Goal: Task Accomplishment & Management: Complete application form

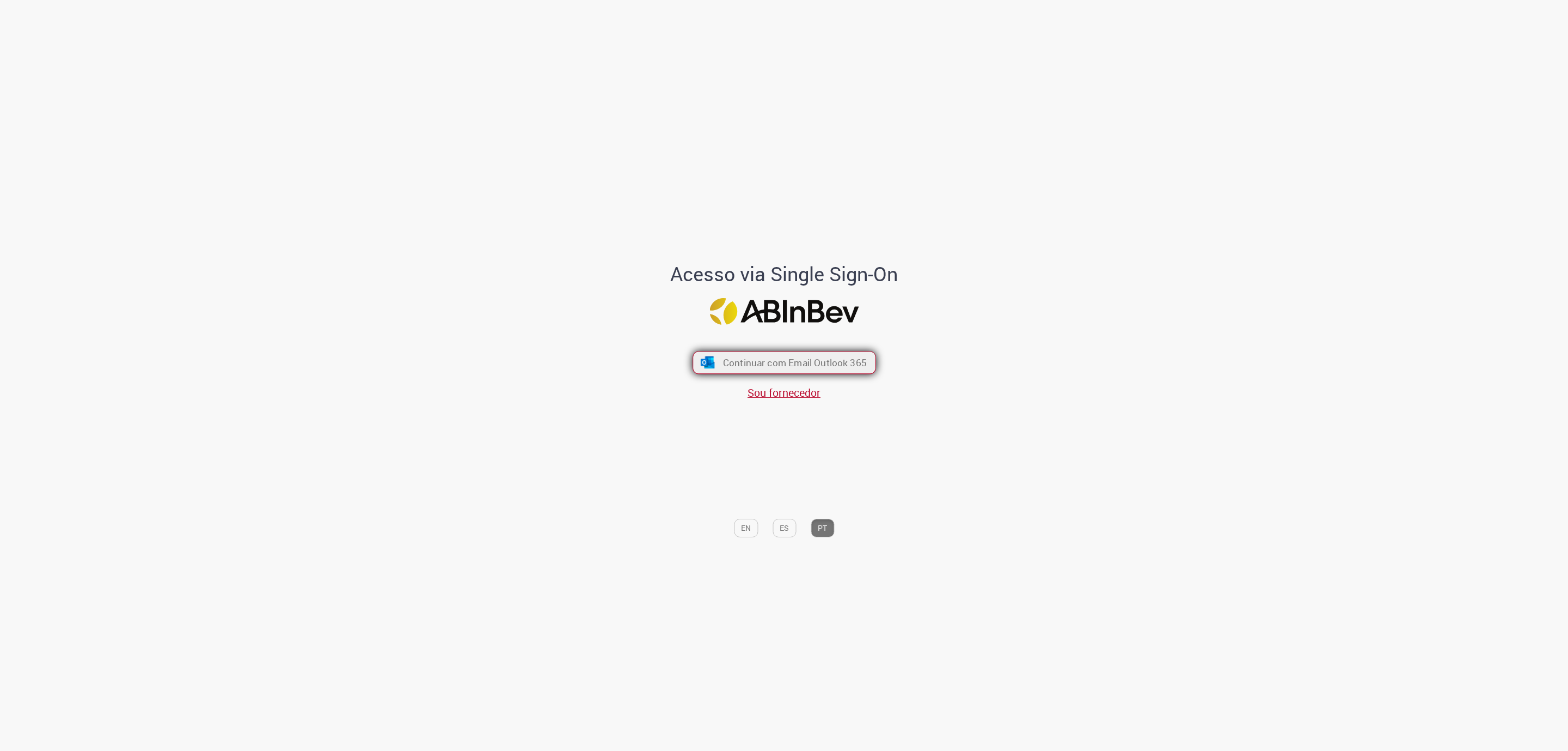
click at [807, 356] on span "Continuar com Email Outlook 365" at bounding box center [794, 362] width 144 height 12
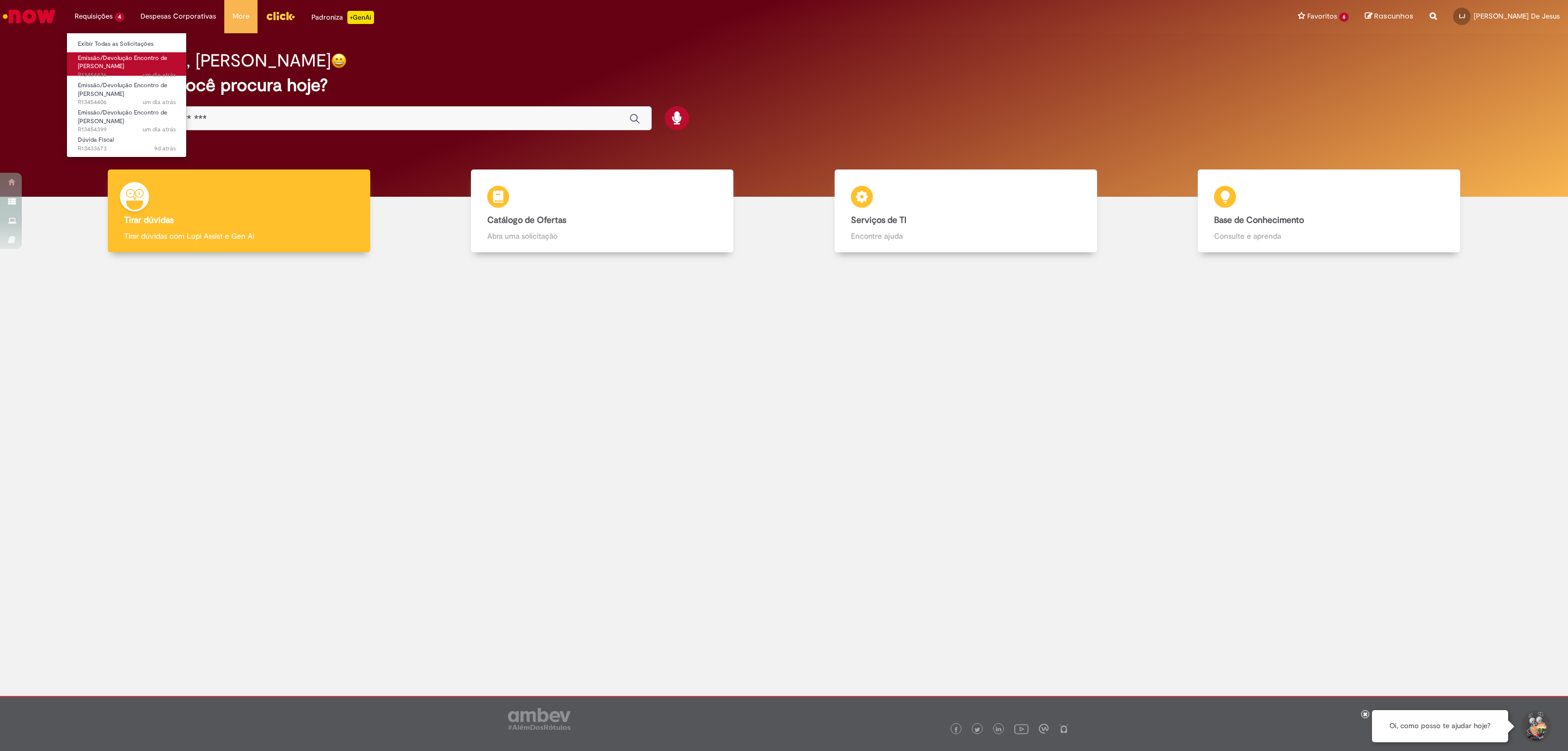
click at [97, 53] on link "Emissão/Devolução Encontro de Contas Fornecedor um dia atrás um dia atrás R1345…" at bounding box center [127, 64] width 120 height 24
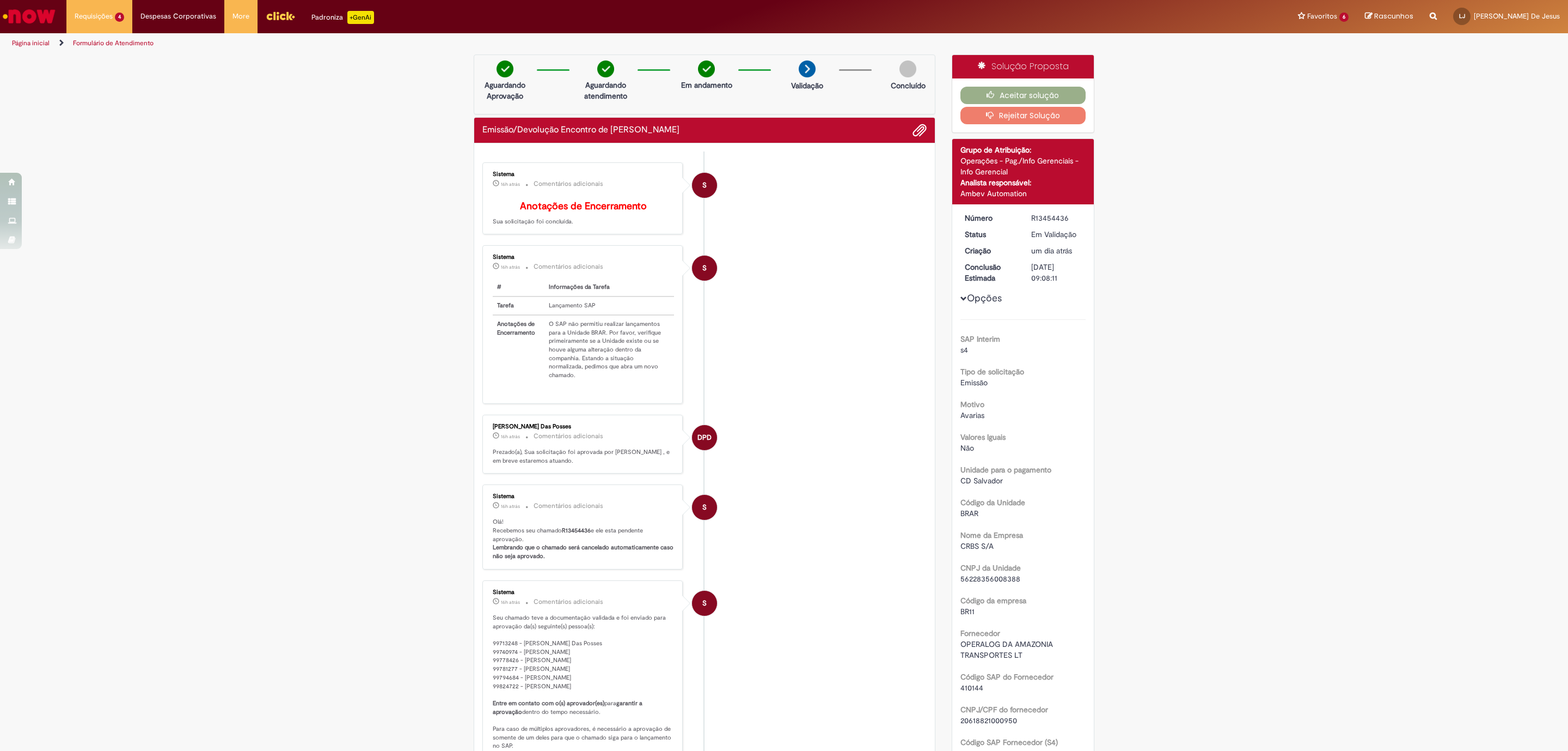
drag, startPoint x: 1062, startPoint y: 215, endPoint x: 1017, endPoint y: 213, distance: 45.0
click at [1023, 213] on dd "R13454436" at bounding box center [1056, 218] width 67 height 11
copy div "R13454436"
click at [1003, 118] on button "Rejeitar Solução" at bounding box center [1023, 115] width 125 height 18
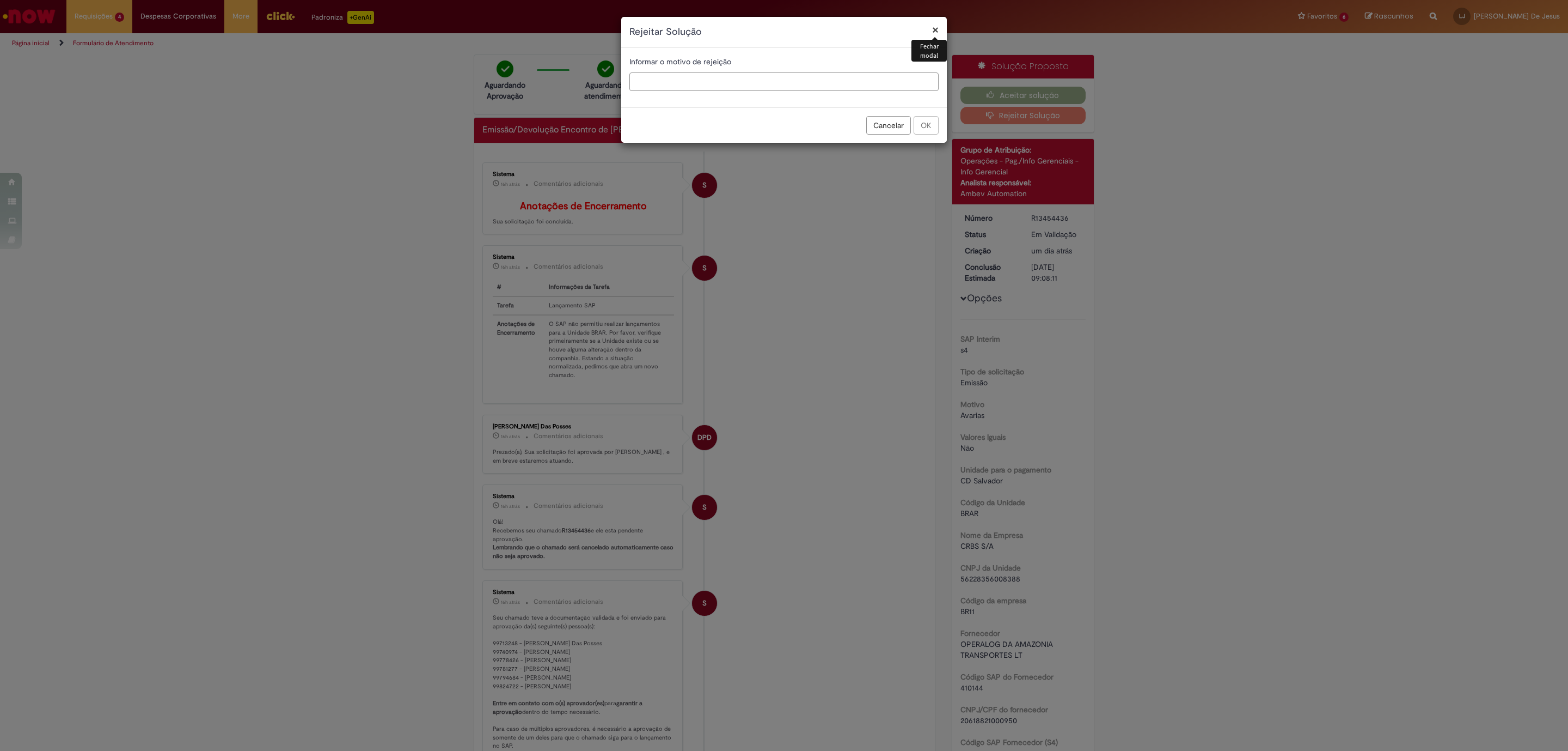
click at [661, 76] on input "text" at bounding box center [784, 81] width 309 height 18
type input "**********"
click at [926, 123] on button "OK" at bounding box center [926, 126] width 25 height 18
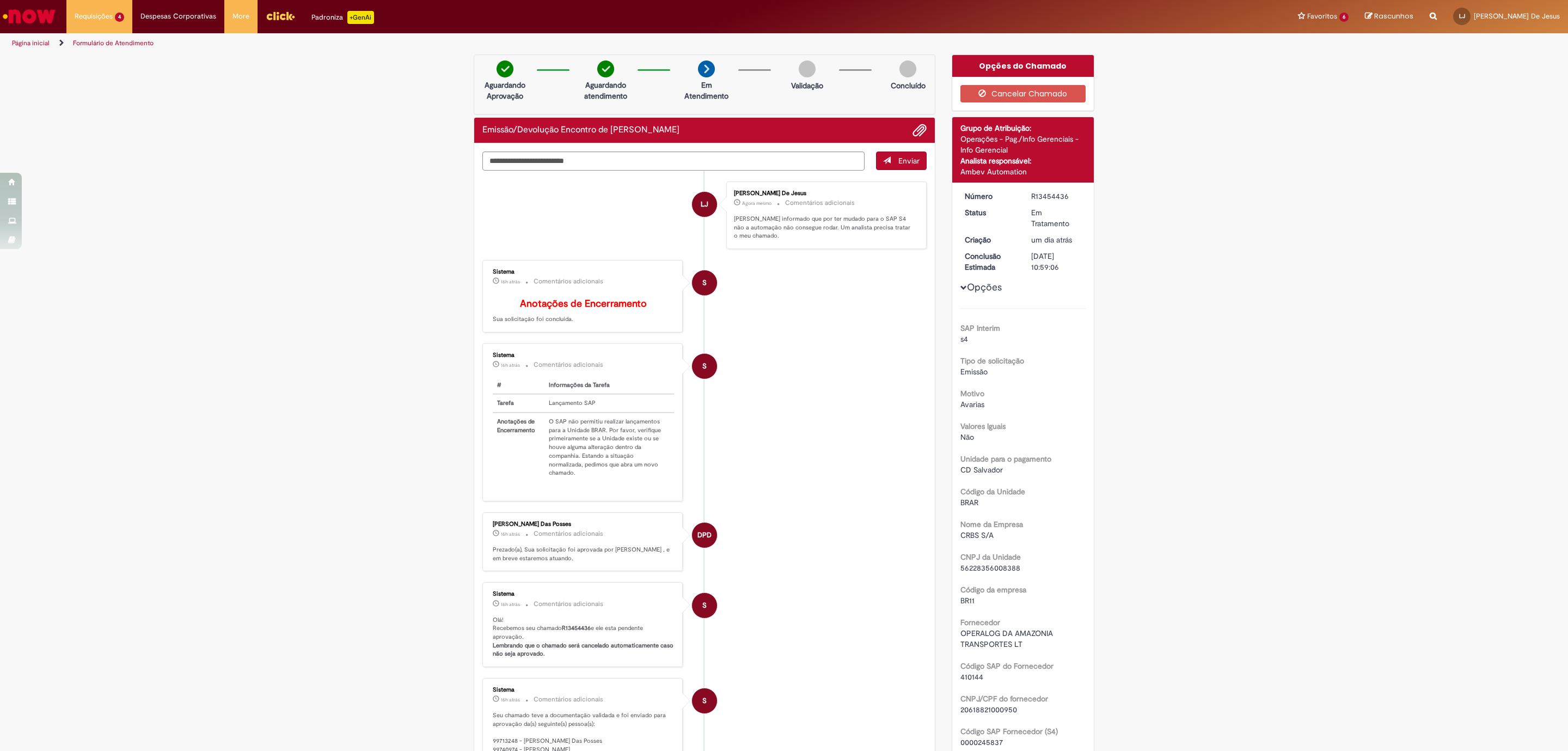
drag, startPoint x: 1061, startPoint y: 196, endPoint x: 1002, endPoint y: 193, distance: 59.1
click at [1002, 191] on dl "Número R13454436 Status Em Tratamento Criação um dia atrás um dia atrás Conclus…" at bounding box center [1024, 191] width 134 height 0
copy dl "Número R13454436"
click at [113, 88] on span "Emissão/Devolução Encontro de [PERSON_NAME]" at bounding box center [122, 90] width 89 height 17
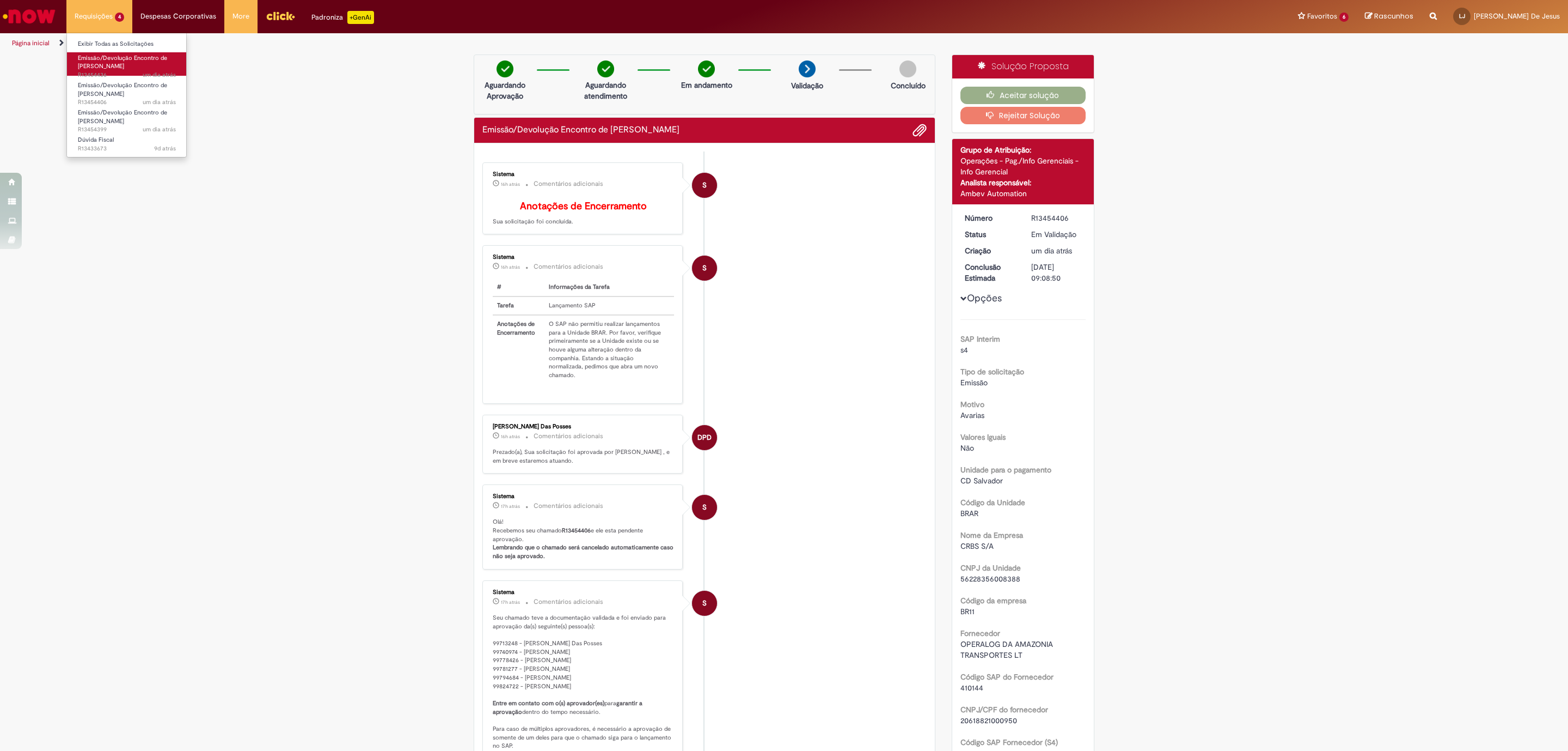
click at [113, 64] on span "Emissão/Devolução Encontro de [PERSON_NAME]" at bounding box center [122, 62] width 89 height 17
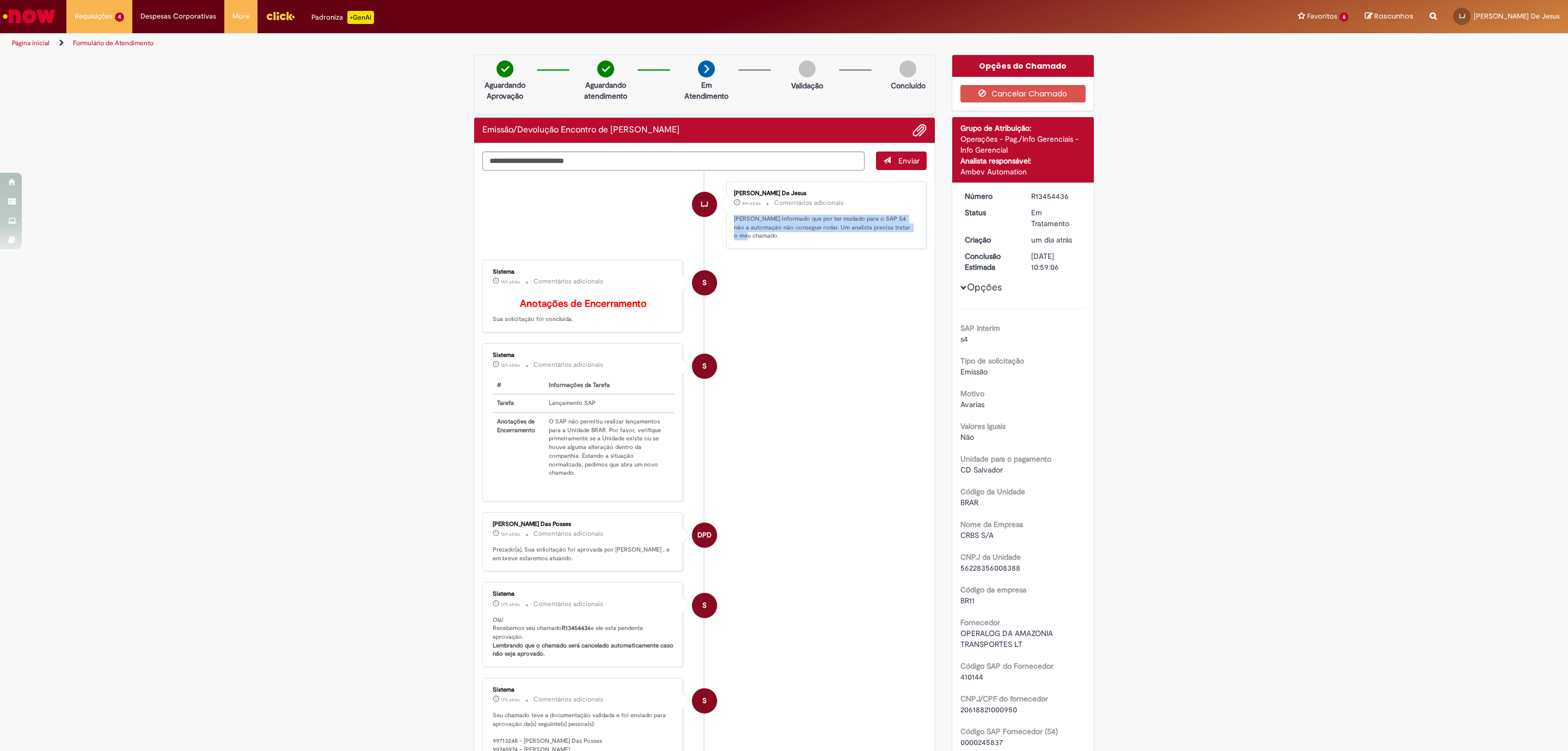
drag, startPoint x: 903, startPoint y: 166, endPoint x: 722, endPoint y: 216, distance: 187.8
click at [726, 216] on div "[PERSON_NAME] De Jesus 8m atrás 8 minutos atrás Comentários adicionais Fui info…" at bounding box center [827, 215] width 201 height 68
copy p "[PERSON_NAME] informado que por ter mudado para o SAP S4 não a automação não co…"
click at [116, 84] on span "Emissão/Devolução Encontro de [PERSON_NAME]" at bounding box center [122, 90] width 89 height 17
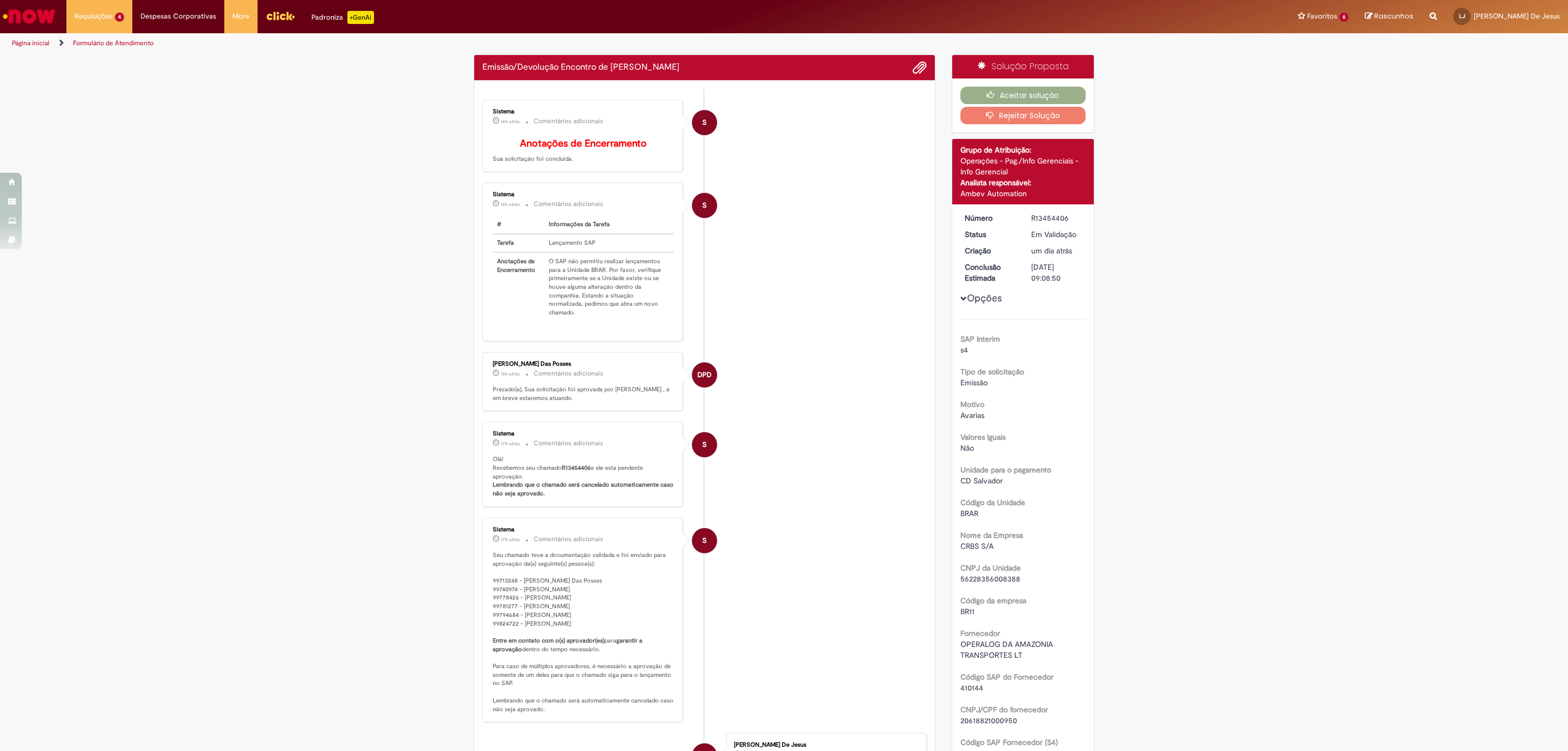
click at [1043, 113] on button "Rejeitar Solução" at bounding box center [1023, 115] width 125 height 18
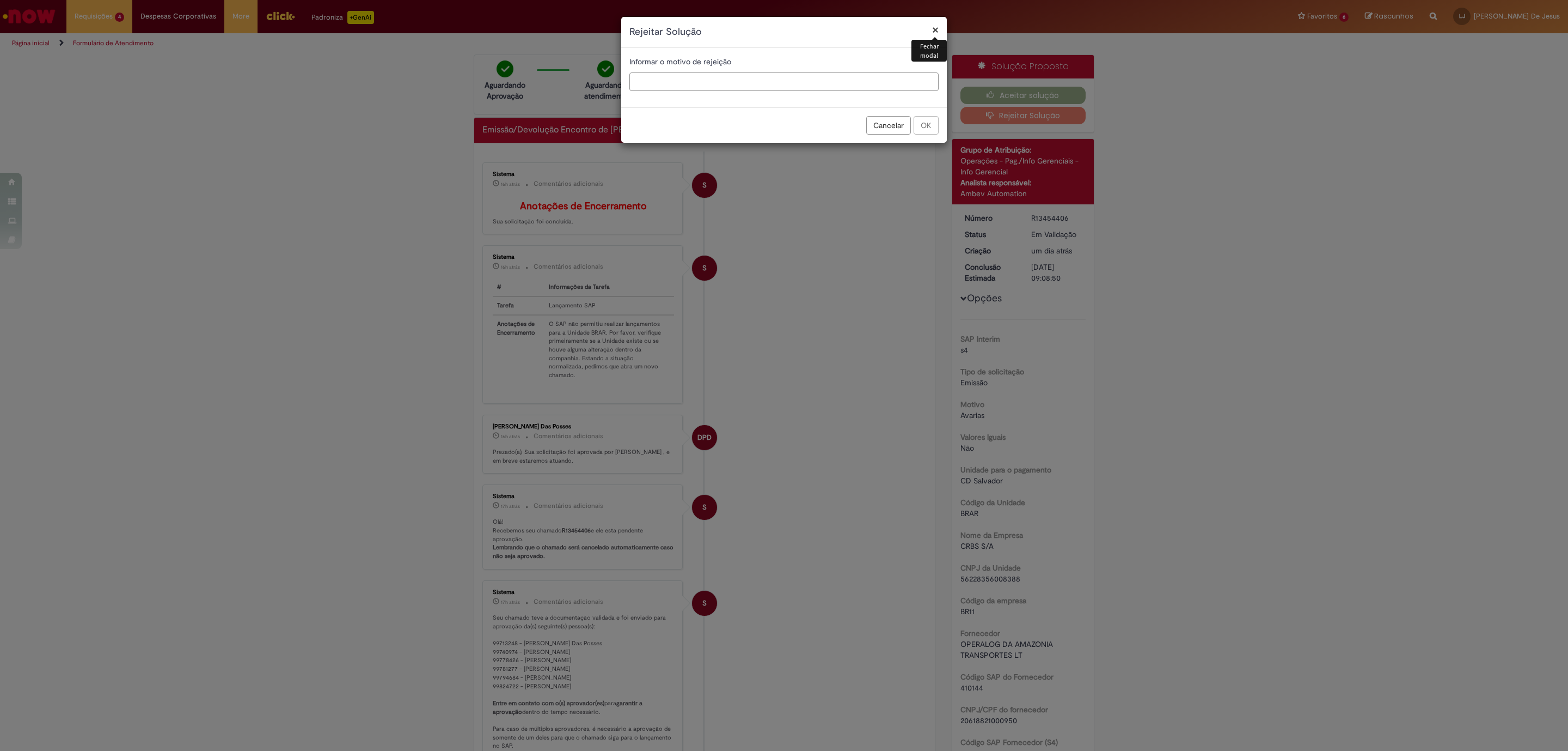
click at [701, 78] on input "text" at bounding box center [784, 81] width 309 height 18
paste input "**********"
type input "**********"
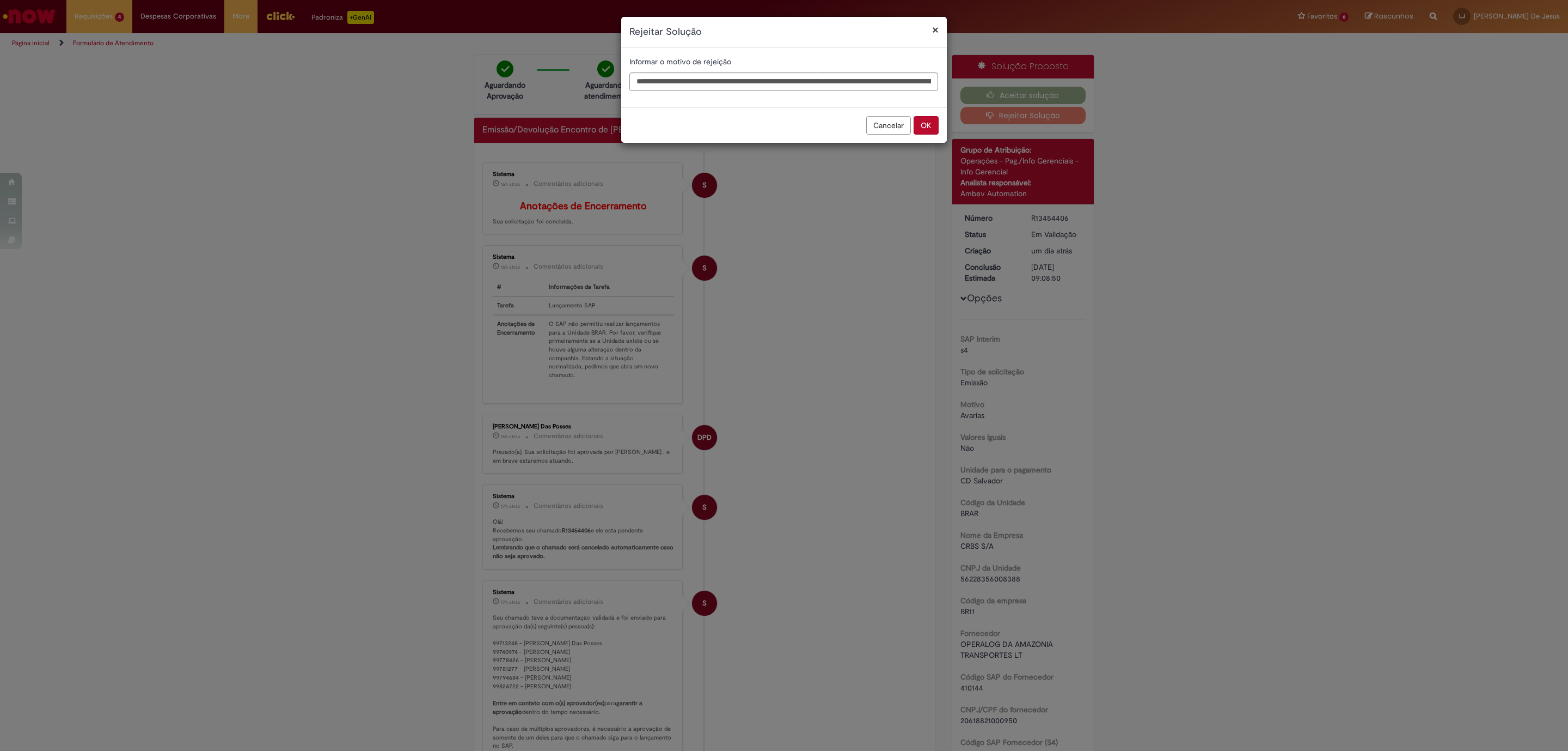
click at [932, 128] on button "OK" at bounding box center [926, 126] width 25 height 18
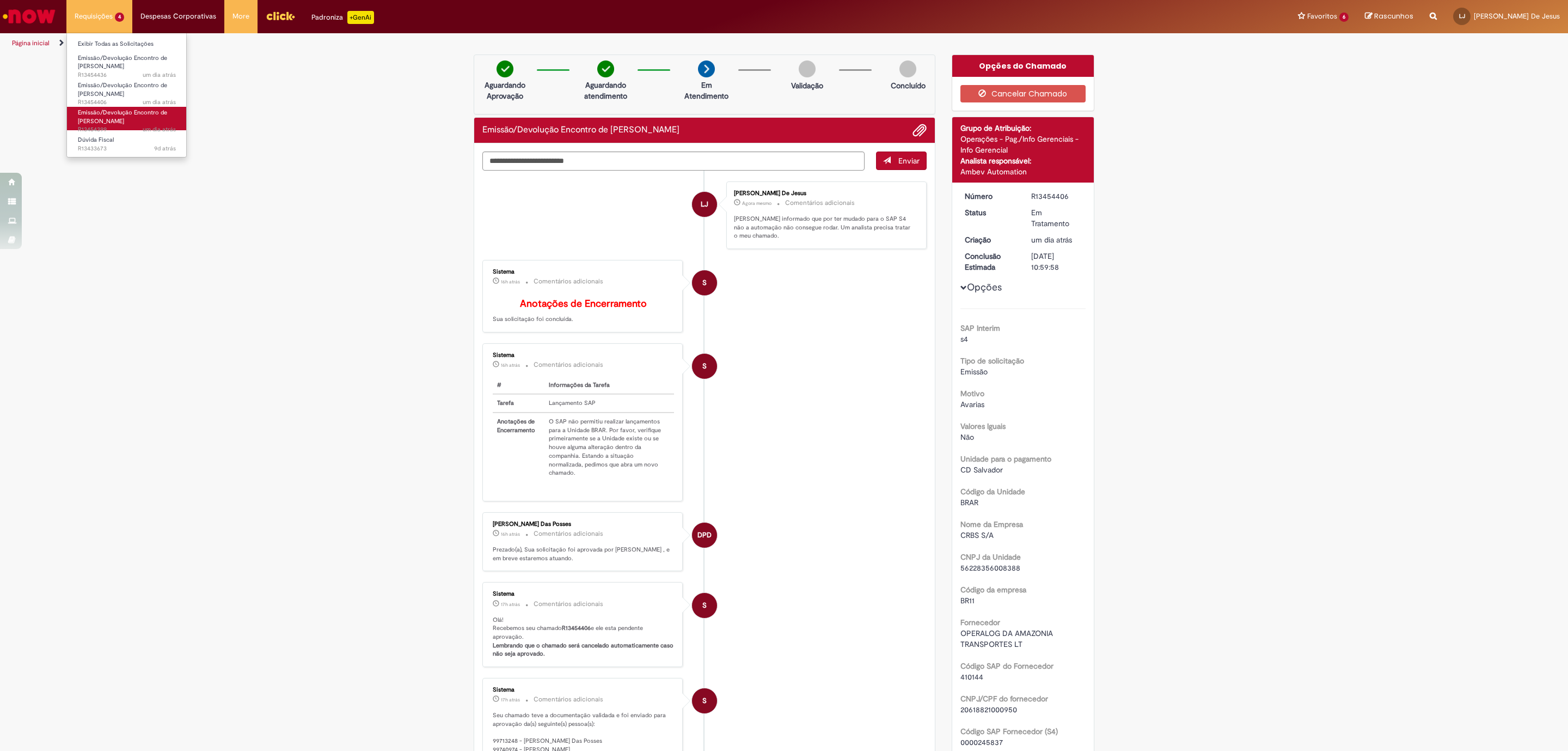
click at [106, 110] on span "Emissão/Devolução Encontro de [PERSON_NAME]" at bounding box center [122, 116] width 89 height 17
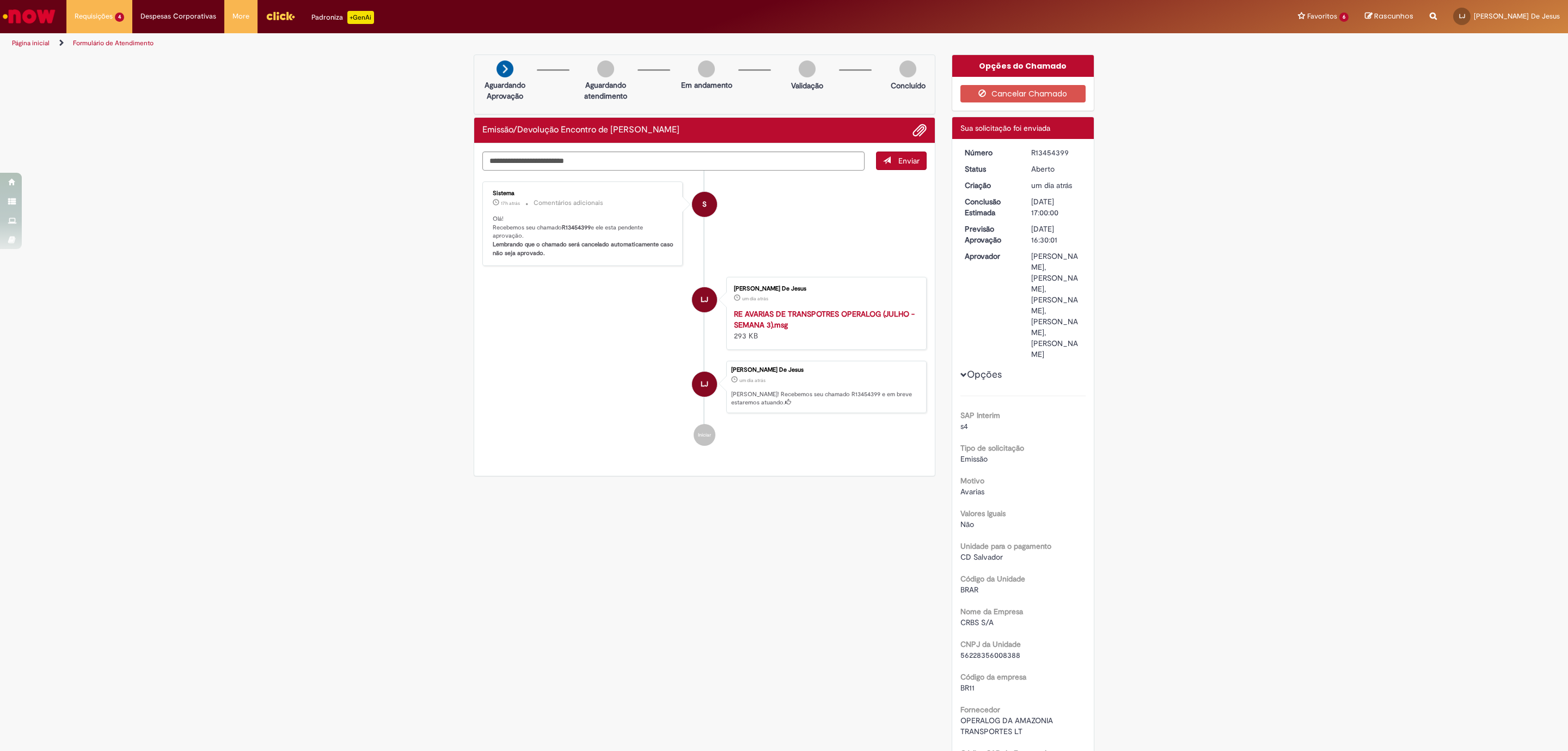
drag, startPoint x: 1048, startPoint y: 374, endPoint x: 1075, endPoint y: 385, distance: 29.2
click at [1075, 360] on dd "[PERSON_NAME], [PERSON_NAME], [PERSON_NAME], [PERSON_NAME], [PERSON_NAME]" at bounding box center [1056, 304] width 67 height 109
copy div "[PERSON_NAME]"
click at [123, 114] on span "Emissão/Devolução Encontro de [PERSON_NAME]" at bounding box center [122, 116] width 89 height 17
click at [121, 80] on link "Emissão/Devolução Encontro de Contas Fornecedor um dia atrás um dia atrás R1345…" at bounding box center [127, 91] width 120 height 24
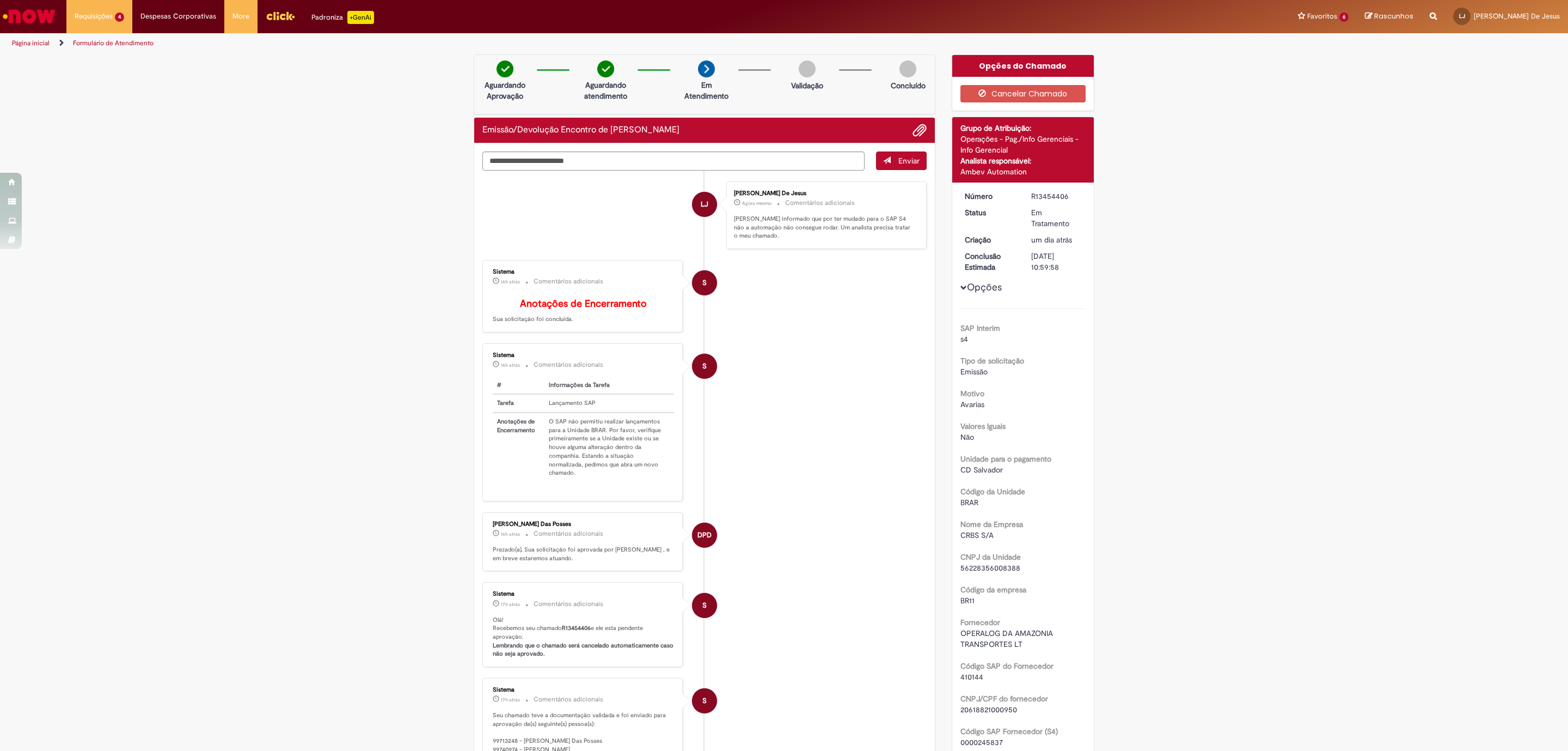
drag, startPoint x: 1062, startPoint y: 198, endPoint x: 1033, endPoint y: 203, distance: 29.4
click at [1021, 191] on dl "Número R13454406 Status Em Tratamento Criação um dia atrás um dia atrás Conclus…" at bounding box center [1024, 191] width 134 height 0
click at [1034, 183] on div "Número R13454406 Status Em Tratamento Criação um dia atrás um dia atrás Conclus…" at bounding box center [1023, 734] width 142 height 1104
drag, startPoint x: 1024, startPoint y: 195, endPoint x: 1065, endPoint y: 195, distance: 41.0
click at [1065, 195] on dd "R13454406" at bounding box center [1056, 196] width 67 height 11
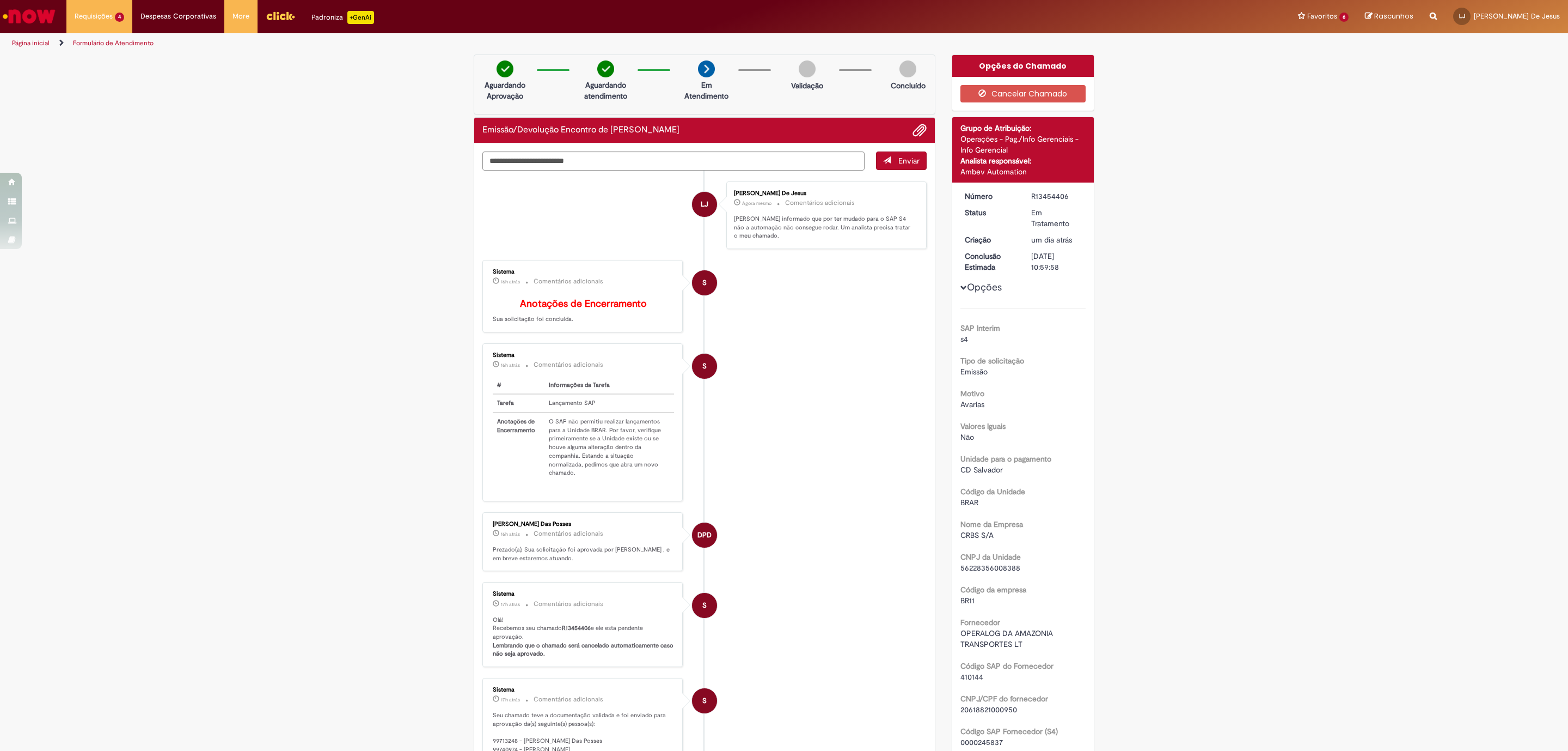
copy div "R13454406"
click at [134, 118] on link "Emissão/Devolução Encontro de Contas Fornecedor um dia atrás um dia atrás R1345…" at bounding box center [127, 118] width 120 height 24
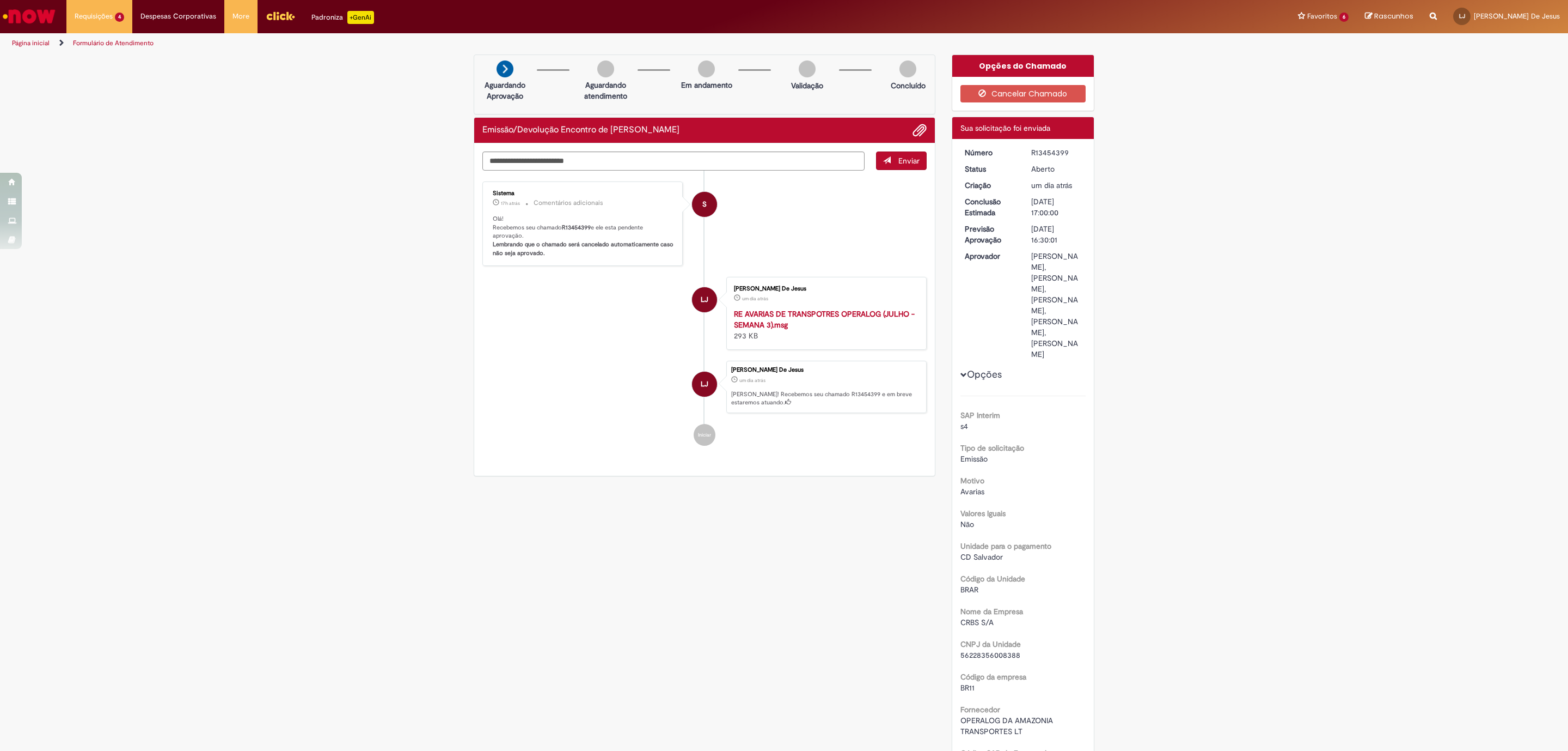
drag, startPoint x: 1047, startPoint y: 374, endPoint x: 1075, endPoint y: 385, distance: 30.1
click at [1075, 360] on div "[PERSON_NAME], [PERSON_NAME], [PERSON_NAME], [PERSON_NAME], [PERSON_NAME]" at bounding box center [1056, 304] width 51 height 109
copy div "[PERSON_NAME]"
drag, startPoint x: 1062, startPoint y: 149, endPoint x: 1024, endPoint y: 152, distance: 38.1
click at [1024, 152] on dd "R13454399" at bounding box center [1056, 152] width 67 height 11
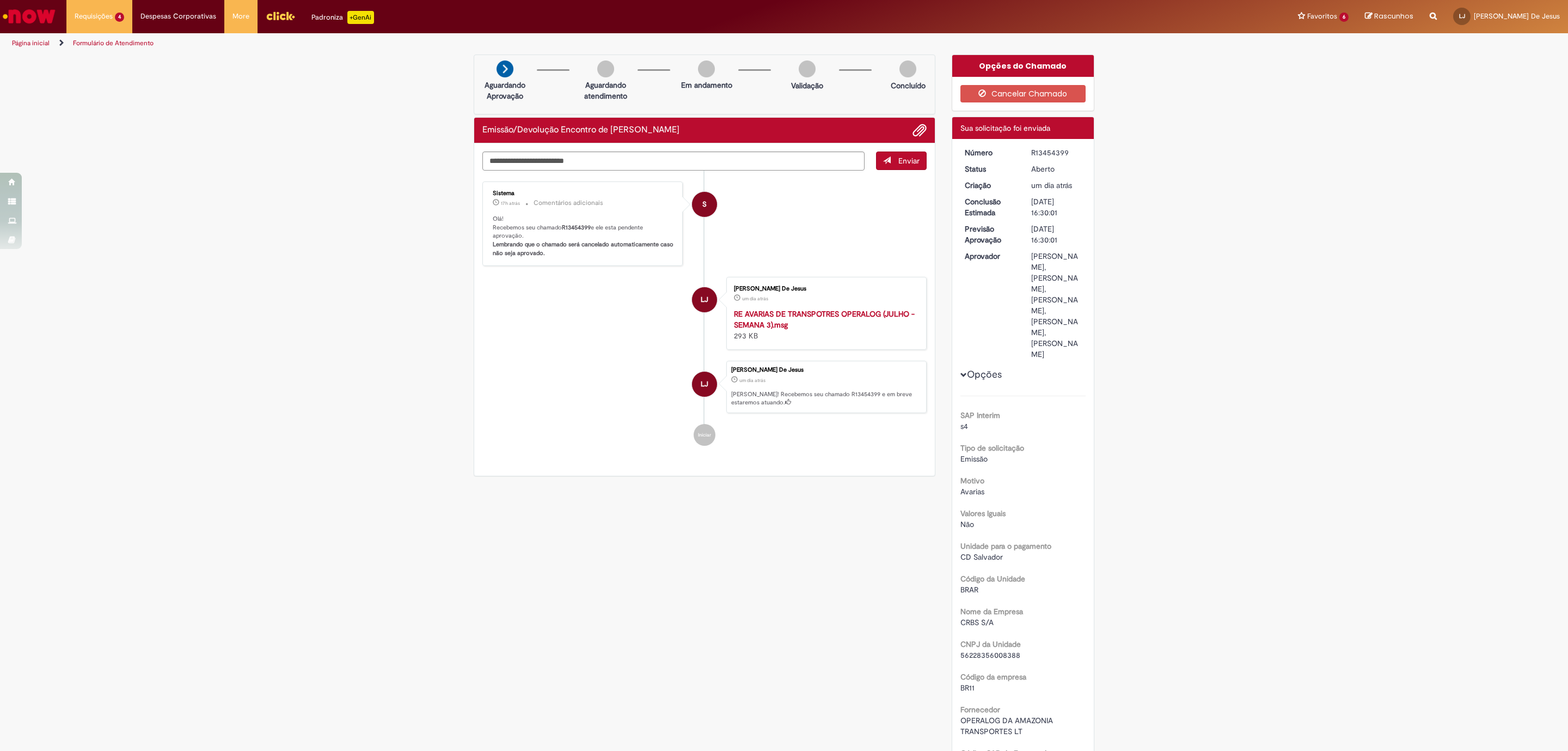
copy div "R13454399"
